Goal: Information Seeking & Learning: Learn about a topic

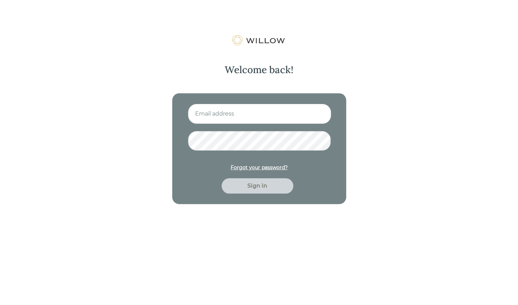
click at [286, 109] on input at bounding box center [259, 114] width 143 height 20
type input "[PERSON_NAME][EMAIL_ADDRESS][DOMAIN_NAME]"
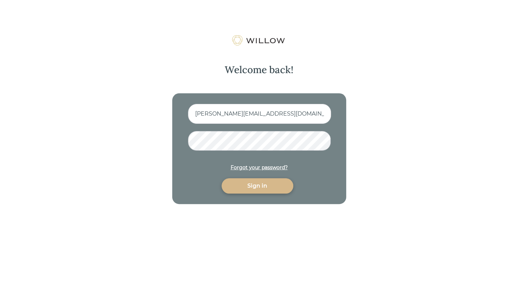
click at [221, 178] on button "Sign in" at bounding box center [257, 185] width 72 height 15
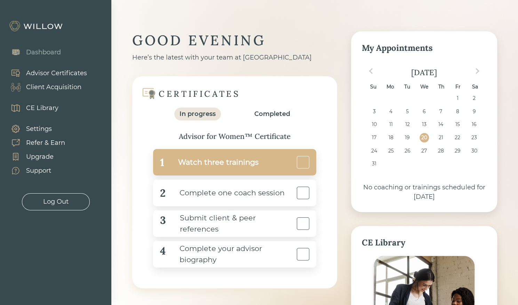
click at [263, 159] on div "1 Watch three trainings" at bounding box center [234, 162] width 163 height 26
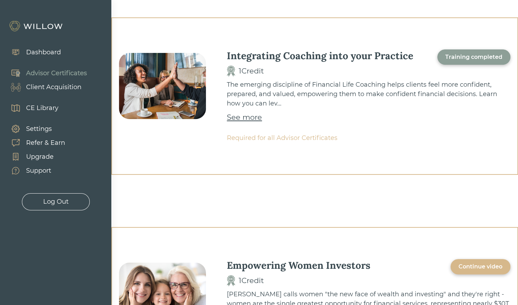
scroll to position [110, 0]
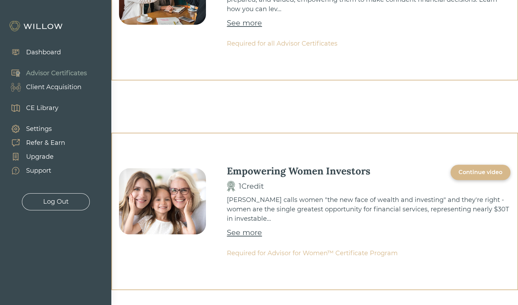
click at [475, 166] on div "Continue video" at bounding box center [480, 171] width 60 height 15
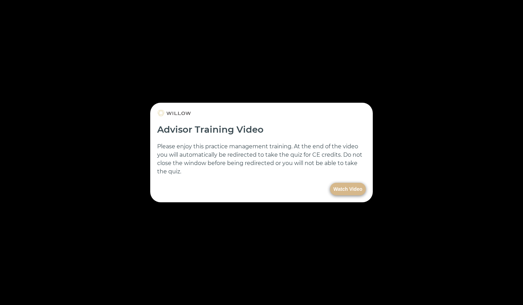
click at [353, 187] on button "Watch Video" at bounding box center [348, 189] width 36 height 13
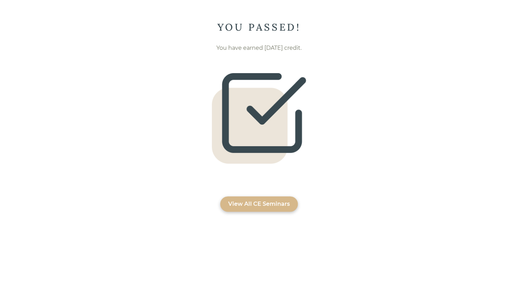
click at [272, 200] on div "View All CE Seminars" at bounding box center [259, 204] width 62 height 8
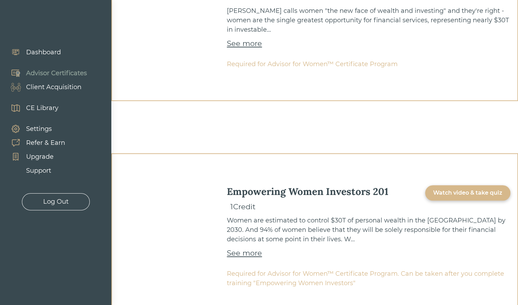
scroll to position [300, 0]
